Goal: Find specific fact: Find contact information

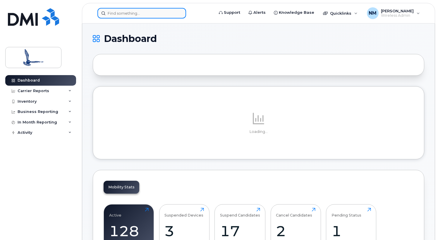
click at [127, 16] on input at bounding box center [142, 13] width 89 height 11
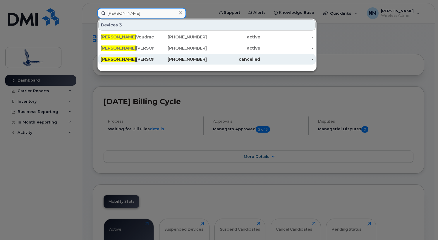
type input "[PERSON_NAME]"
click at [164, 61] on div "[PHONE_NUMBER]" at bounding box center [180, 59] width 53 height 6
